Goal: Obtain resource: Download file/media

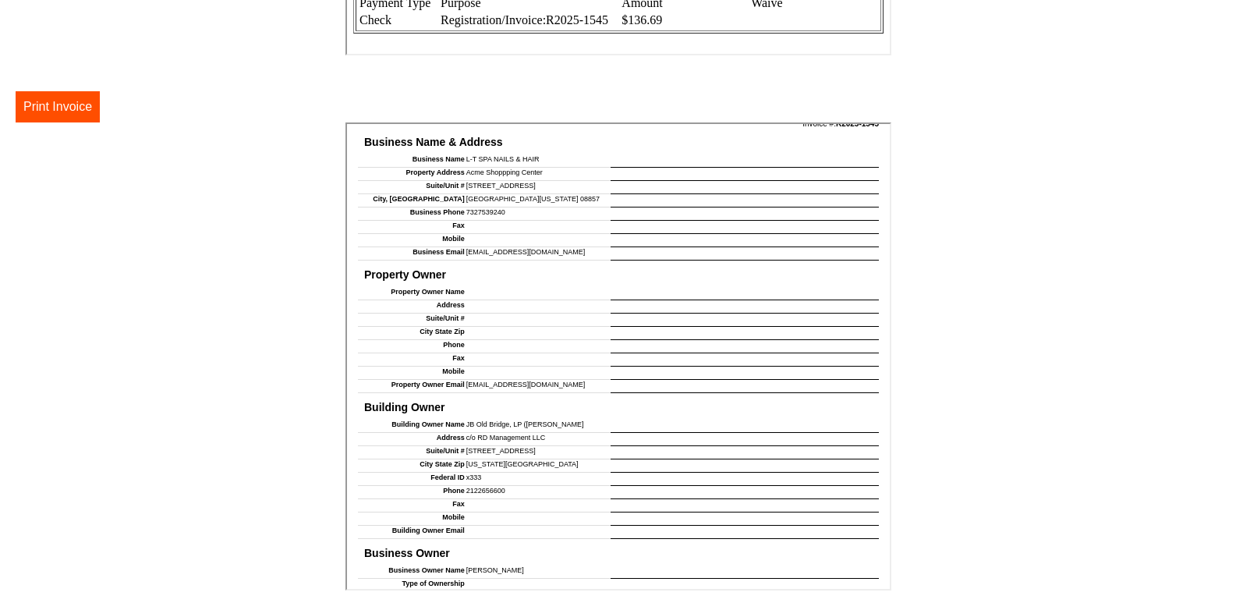
scroll to position [197, 0]
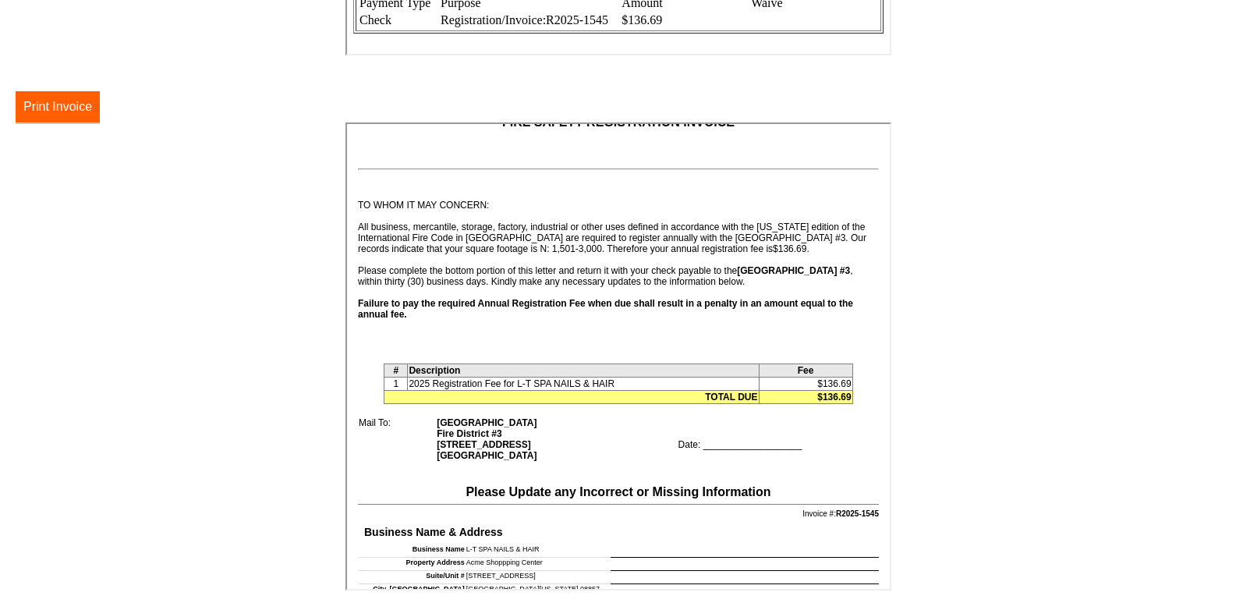
click at [67, 97] on button "Print Invoice" at bounding box center [58, 106] width 84 height 31
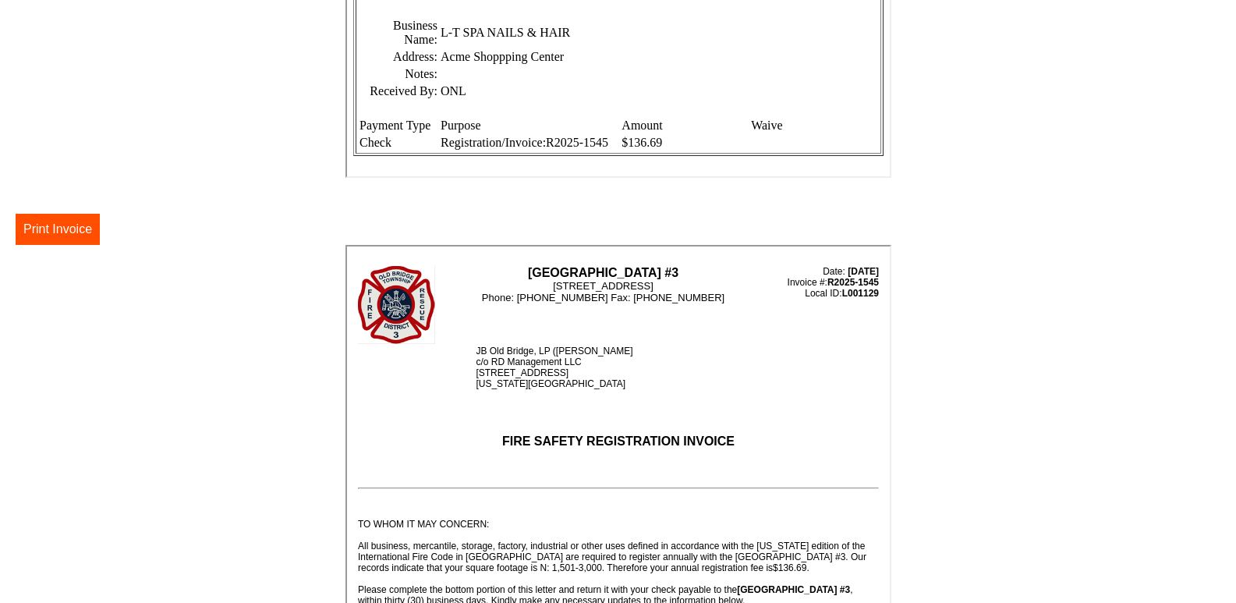
scroll to position [0, 0]
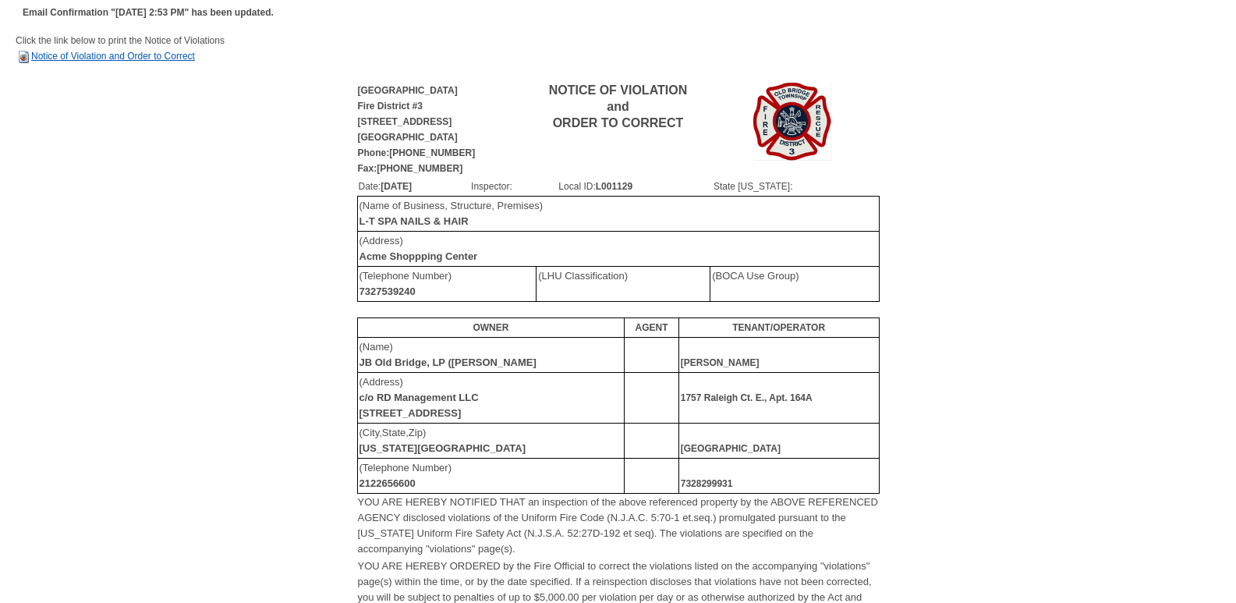
click at [51, 53] on link "Notice of Violation and Order to Correct" at bounding box center [105, 56] width 179 height 11
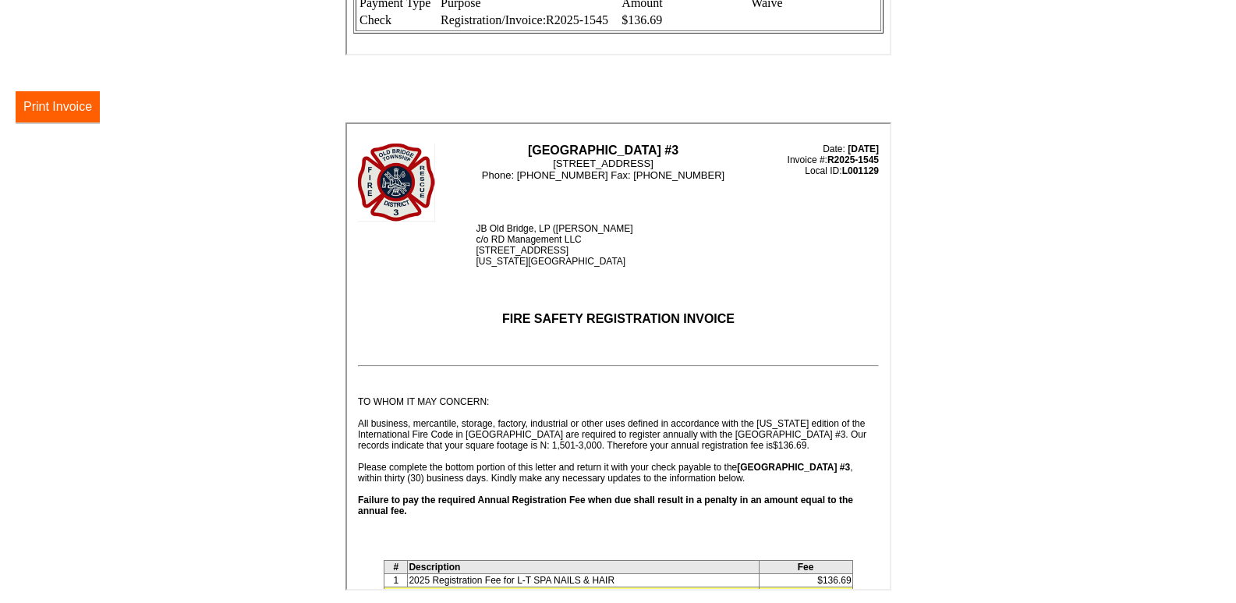
click at [89, 108] on button "Print Invoice" at bounding box center [58, 106] width 84 height 31
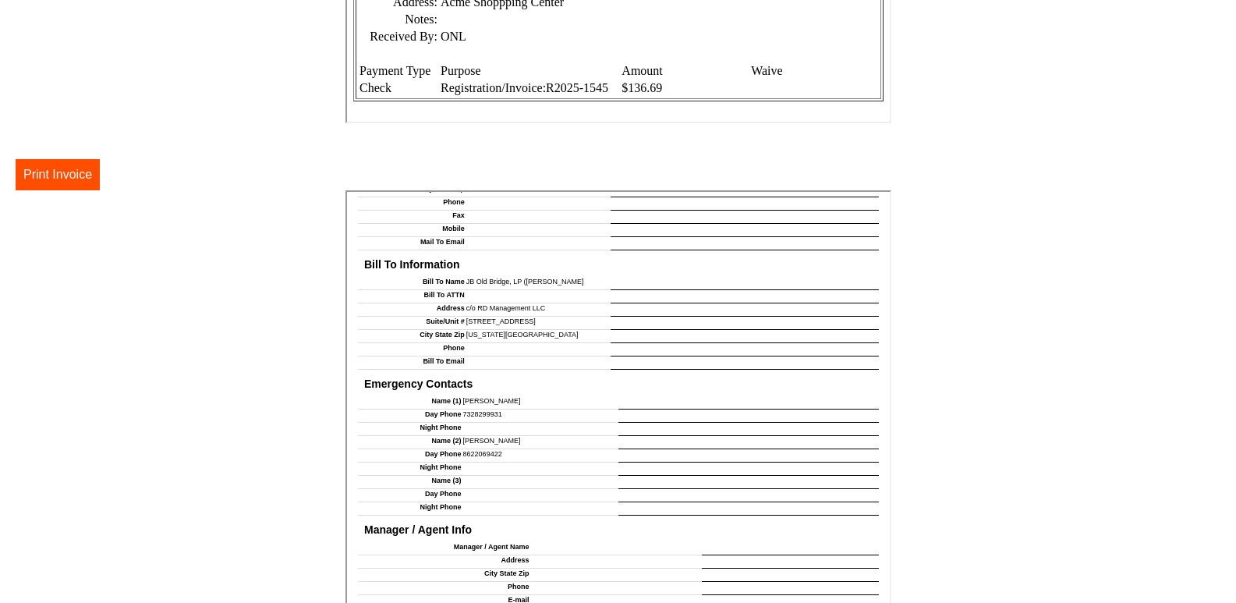
scroll to position [285, 0]
